Goal: Task Accomplishment & Management: Use online tool/utility

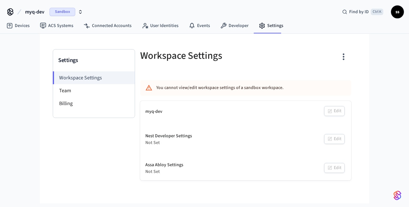
click at [40, 9] on span "myq-dev" at bounding box center [34, 12] width 19 height 8
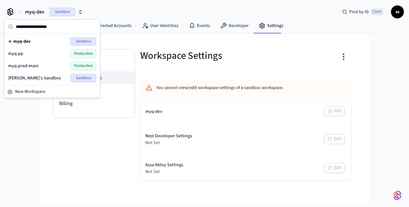
click at [14, 53] on span "myq-pp" at bounding box center [15, 54] width 15 height 6
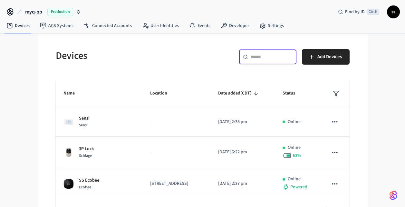
click at [262, 55] on input "text" at bounding box center [271, 57] width 42 height 6
paste input "**********"
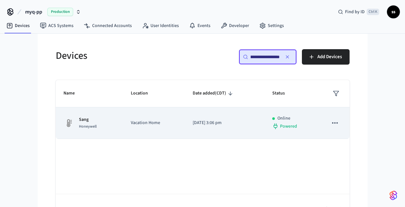
type input "**********"
click at [117, 132] on td "Sang Honeywell" at bounding box center [89, 123] width 67 height 32
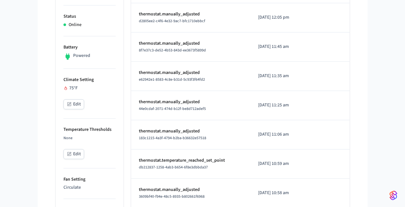
scroll to position [166, 0]
click at [72, 105] on button "Edit" at bounding box center [73, 105] width 21 height 10
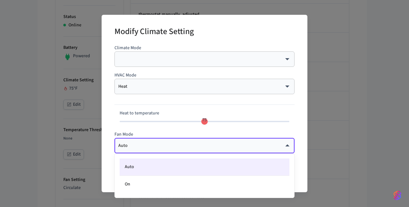
click at [146, 144] on body "myq-pp Production Find by ID Ctrl K ss Devices ACS Systems Connected Accounts U…" at bounding box center [204, 175] width 409 height 683
click at [146, 144] on div at bounding box center [204, 103] width 409 height 207
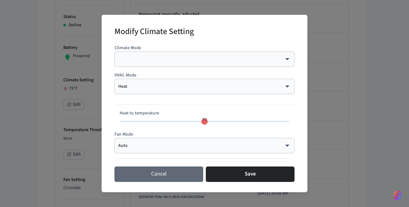
click at [152, 175] on button "Cancel" at bounding box center [159, 174] width 89 height 15
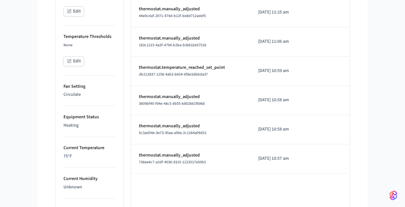
scroll to position [258, 0]
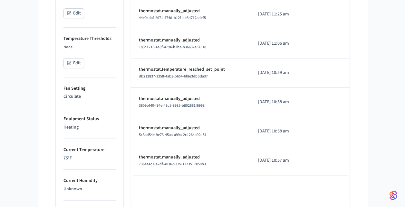
click at [68, 99] on p "Circulate" at bounding box center [89, 96] width 52 height 7
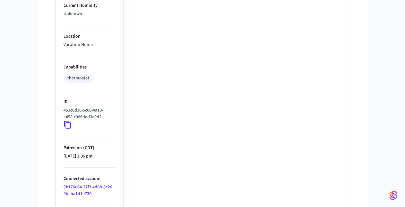
scroll to position [463, 0]
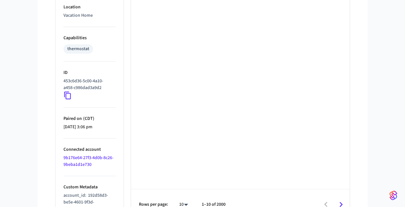
click at [71, 95] on icon at bounding box center [67, 95] width 8 height 8
click at [68, 95] on icon at bounding box center [67, 95] width 8 height 8
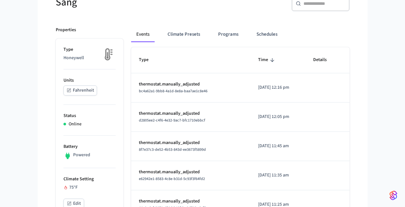
scroll to position [0, 0]
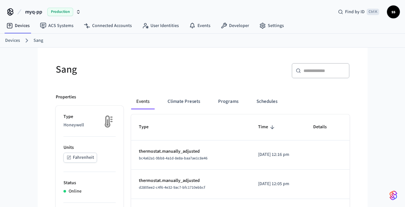
click at [10, 43] on link "Devices" at bounding box center [12, 40] width 15 height 7
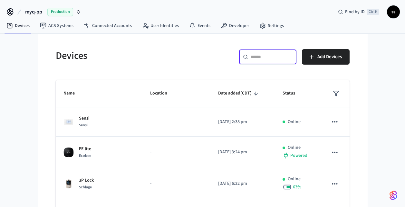
click at [264, 58] on input "text" at bounding box center [271, 57] width 42 height 6
paste input "**********"
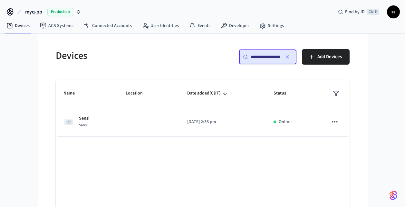
scroll to position [0, 49]
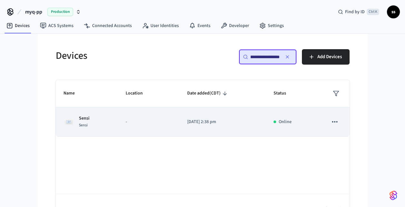
type input "**********"
click at [141, 124] on p "-" at bounding box center [149, 122] width 46 height 7
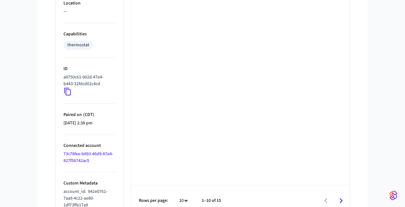
scroll to position [475, 0]
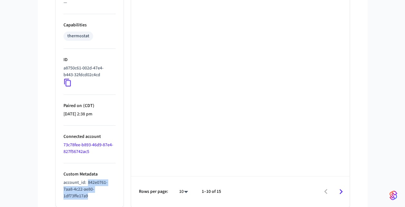
drag, startPoint x: 88, startPoint y: 182, endPoint x: 98, endPoint y: 193, distance: 15.0
click at [98, 193] on p "account_id : 842e0761-7aa8-4c22-ae80-1df73ffe17a9" at bounding box center [89, 190] width 52 height 20
copy span "842e0761-7aa8-4c22-ae80-1df73ffe17a9"
